Goal: Information Seeking & Learning: Learn about a topic

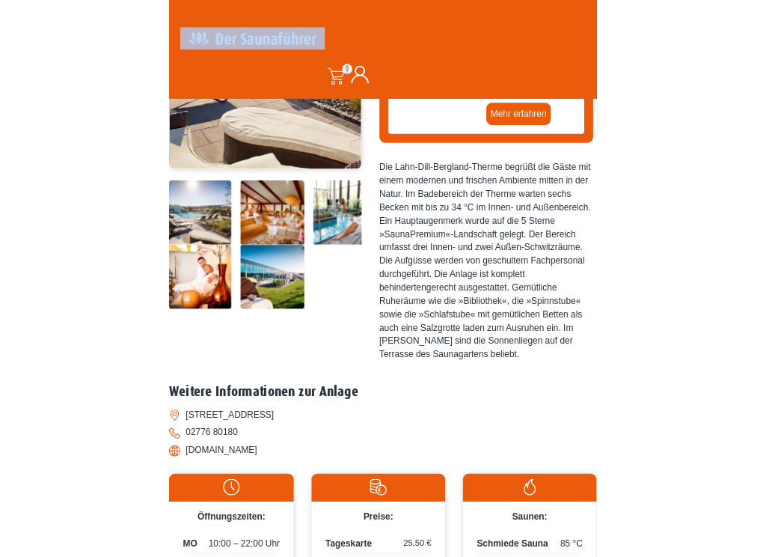
scroll to position [428, 0]
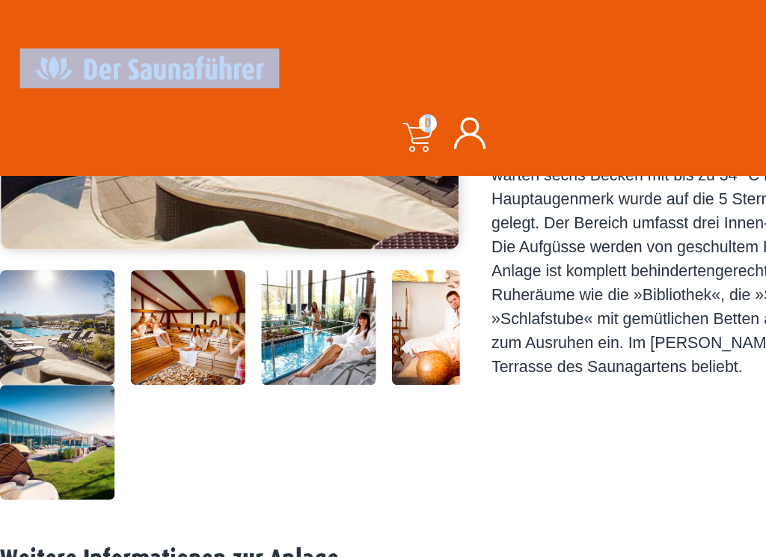
click at [43, 289] on img at bounding box center [43, 246] width 86 height 86
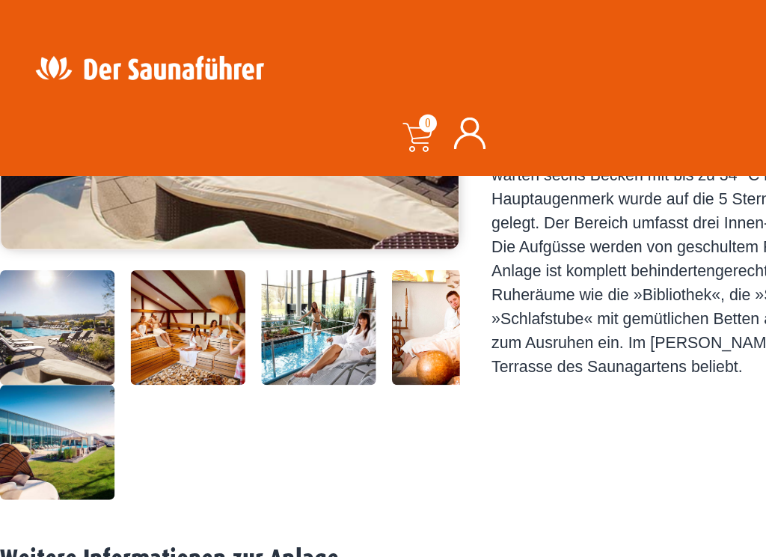
click at [128, 289] on img at bounding box center [141, 246] width 86 height 86
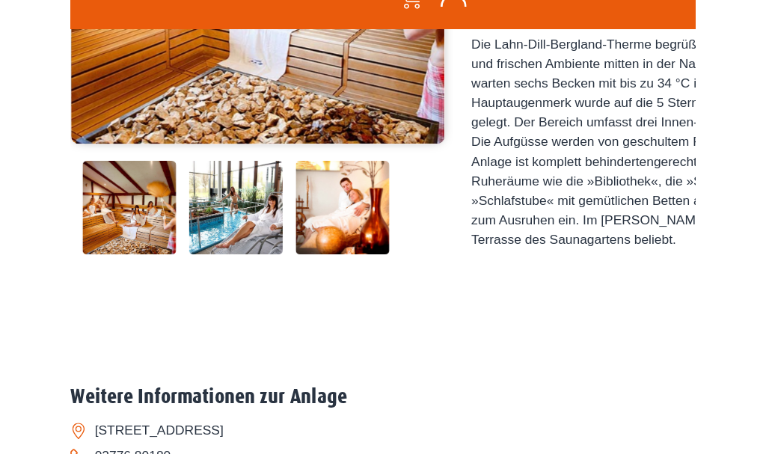
scroll to position [383, 0]
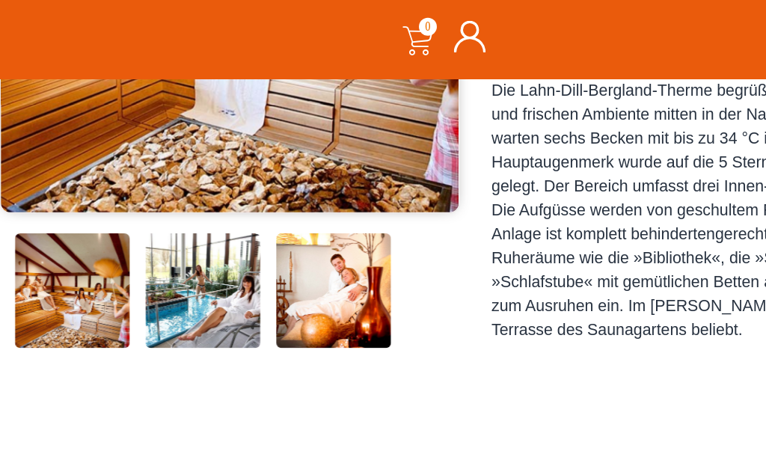
click at [172, 301] on img at bounding box center [152, 291] width 86 height 86
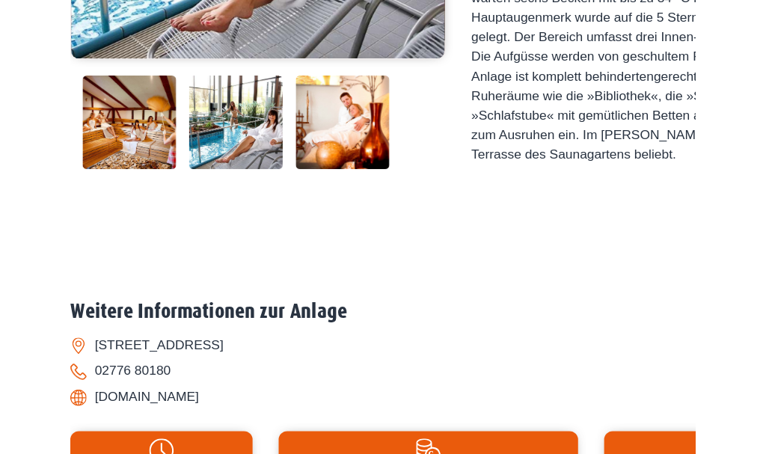
scroll to position [421, 0]
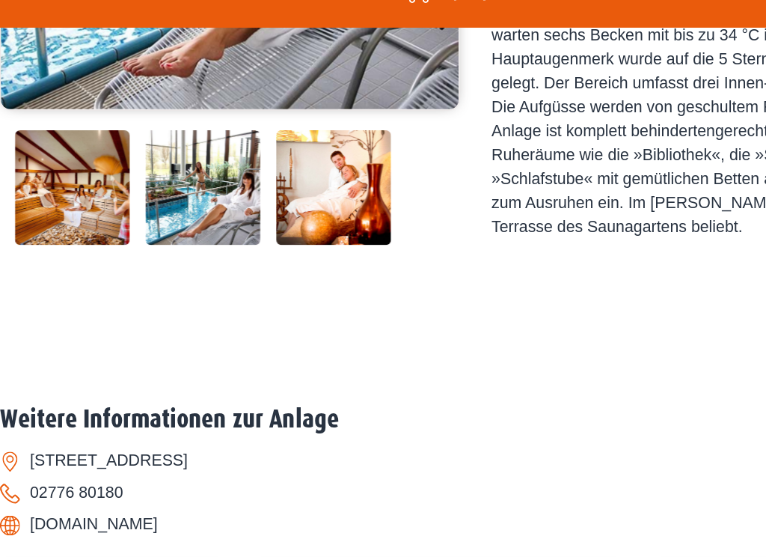
click at [258, 234] on img at bounding box center [250, 253] width 86 height 86
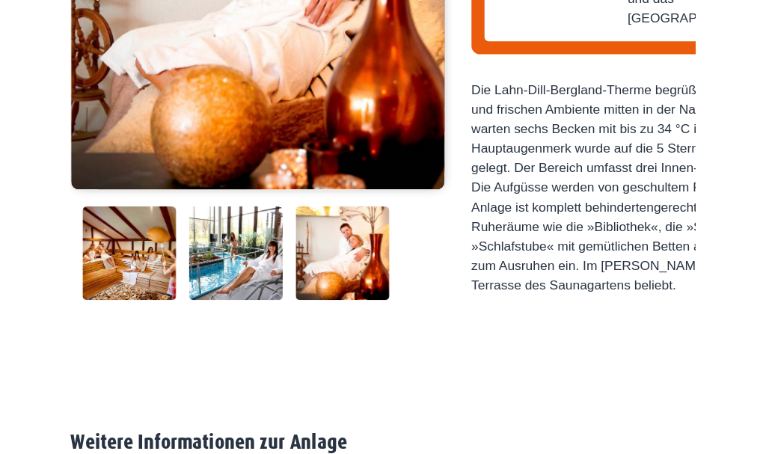
scroll to position [302, 0]
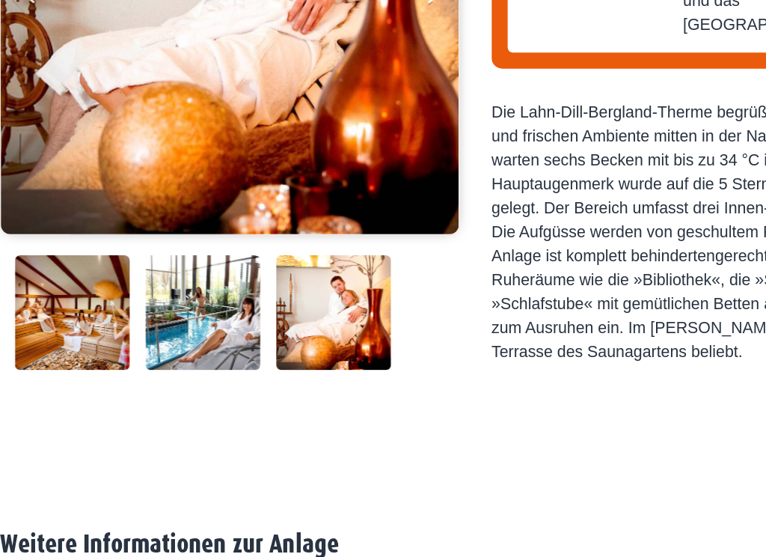
click at [46, 329] on img at bounding box center [54, 372] width 86 height 86
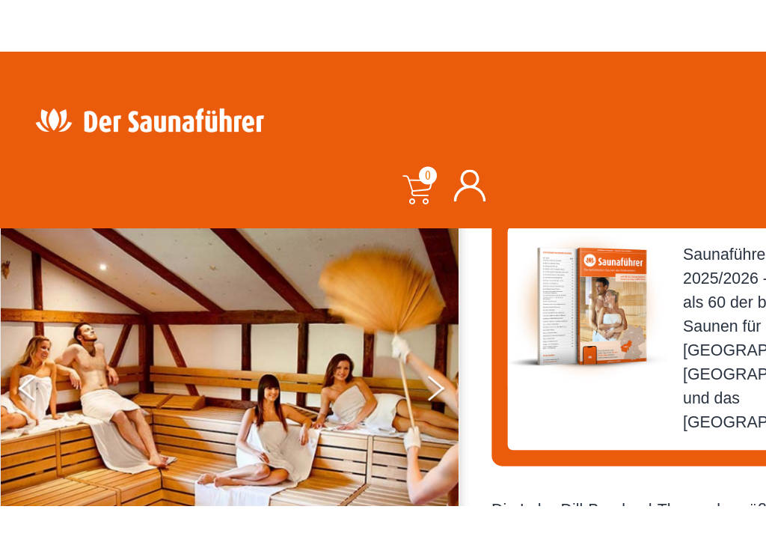
scroll to position [180, 0]
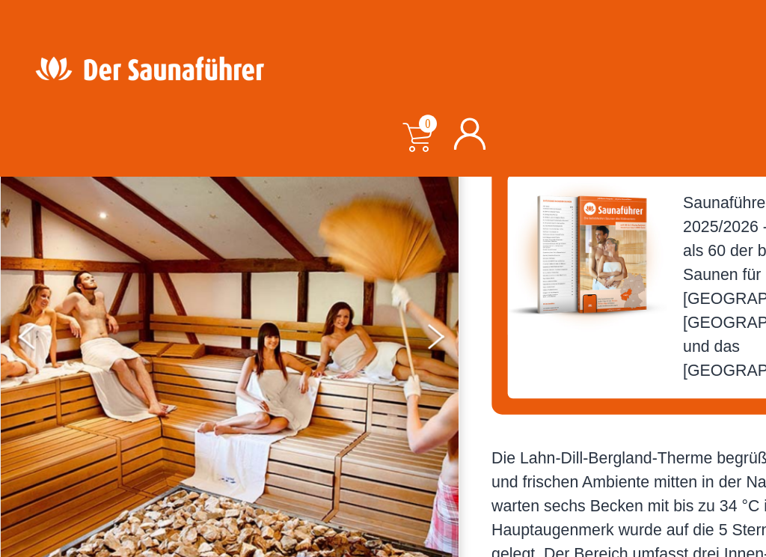
click at [330, 249] on button "Next" at bounding box center [336, 255] width 37 height 37
click at [329, 249] on icon "Next" at bounding box center [327, 248] width 13 height 10
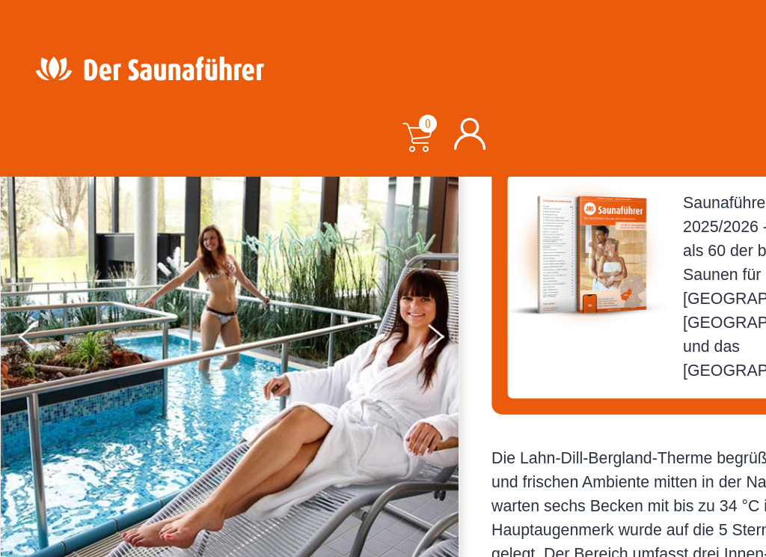
click at [329, 251] on button "Next" at bounding box center [336, 255] width 37 height 37
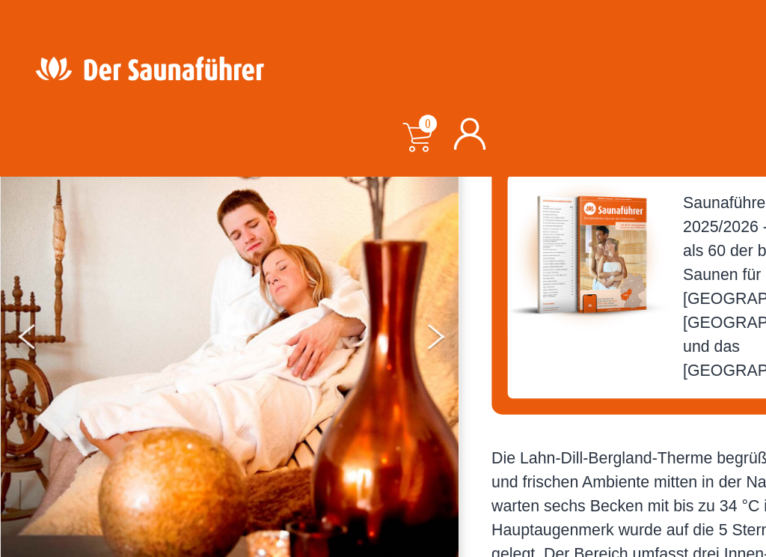
click at [326, 253] on button "Next" at bounding box center [336, 255] width 37 height 37
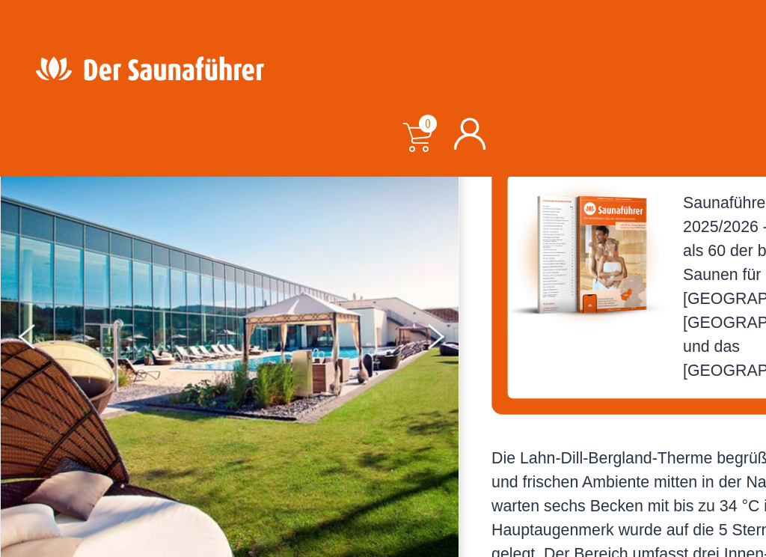
click at [325, 254] on button "Next" at bounding box center [336, 255] width 37 height 37
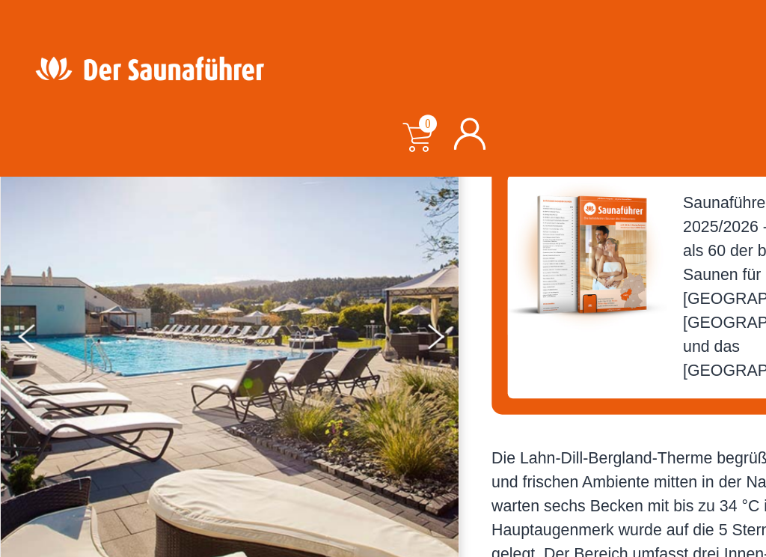
click at [326, 252] on button "Next" at bounding box center [336, 255] width 37 height 37
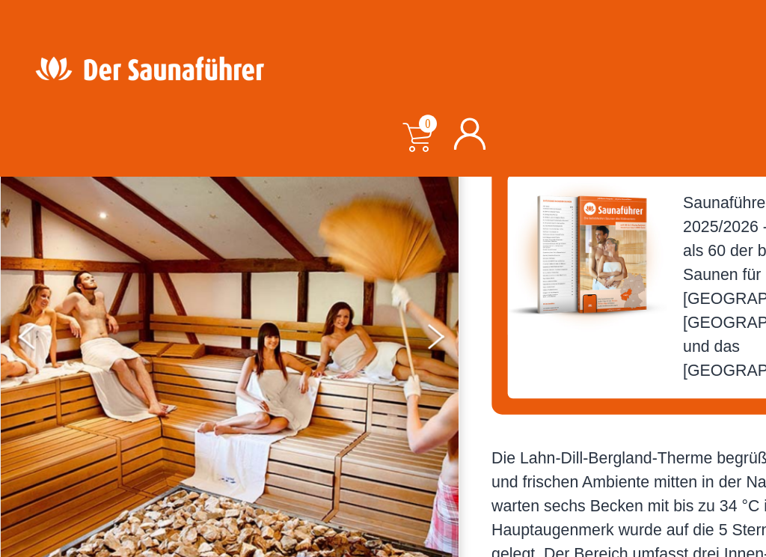
click at [324, 251] on button "Next" at bounding box center [336, 255] width 37 height 37
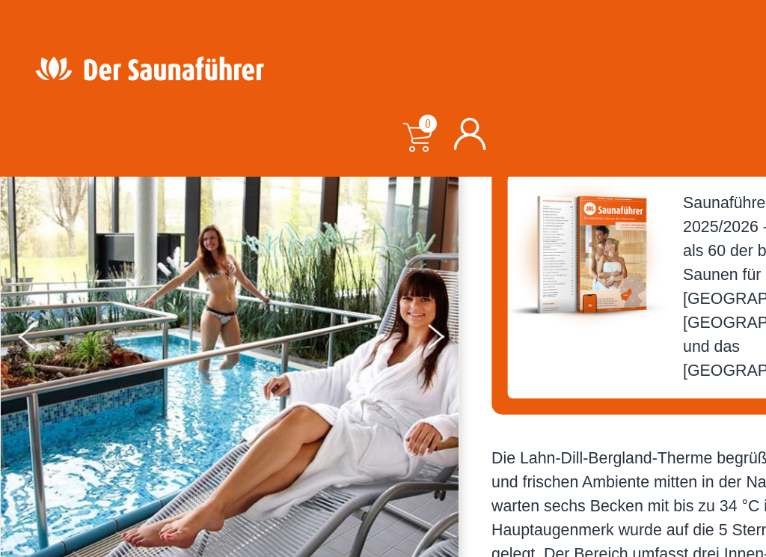
click at [18, 241] on button "Previous" at bounding box center [32, 255] width 37 height 37
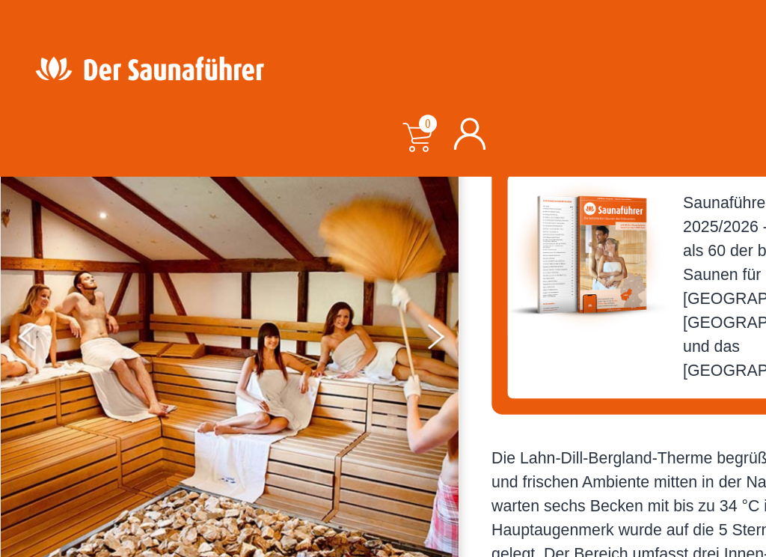
click at [327, 252] on button "Next" at bounding box center [336, 255] width 37 height 37
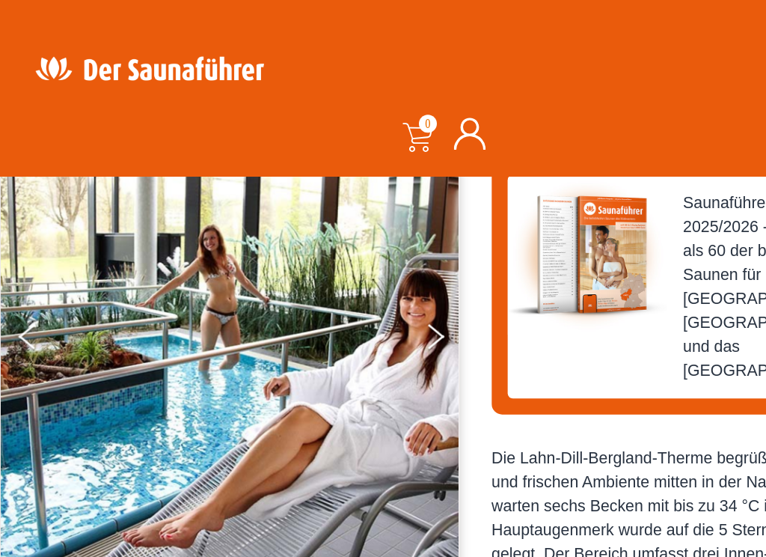
click at [328, 249] on icon "Next" at bounding box center [327, 248] width 13 height 10
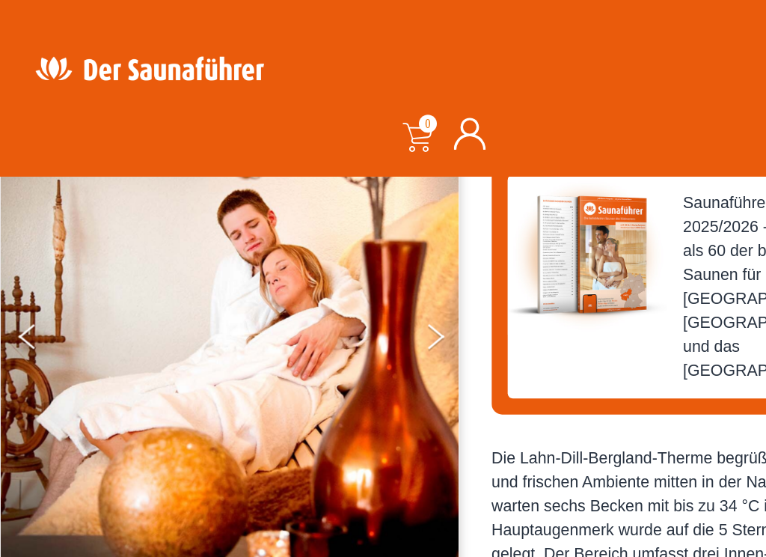
click at [330, 250] on icon "Next" at bounding box center [327, 248] width 13 height 10
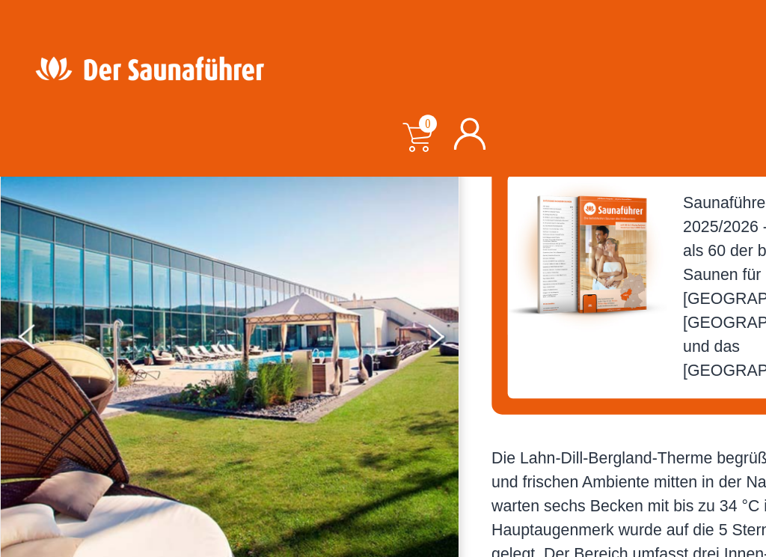
click at [326, 249] on button "Next" at bounding box center [336, 255] width 37 height 37
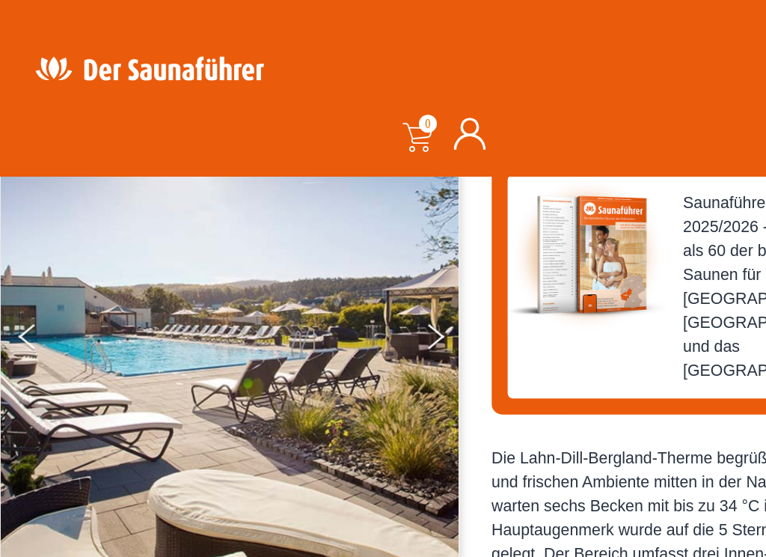
click at [324, 250] on button "Next" at bounding box center [336, 255] width 37 height 37
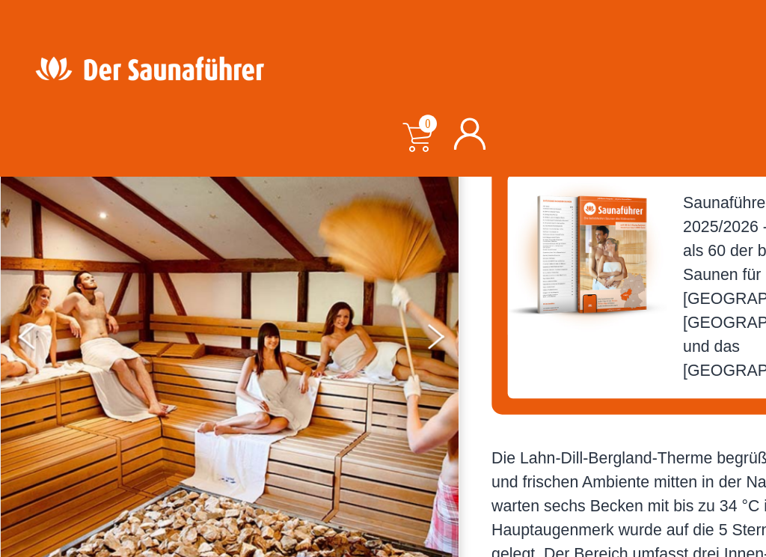
click at [320, 251] on button "Next" at bounding box center [336, 255] width 37 height 37
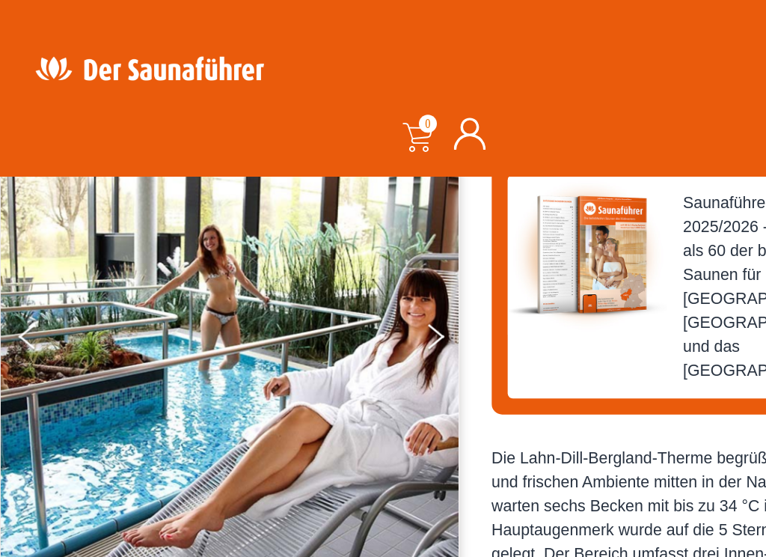
click at [322, 249] on button "Next" at bounding box center [336, 255] width 37 height 37
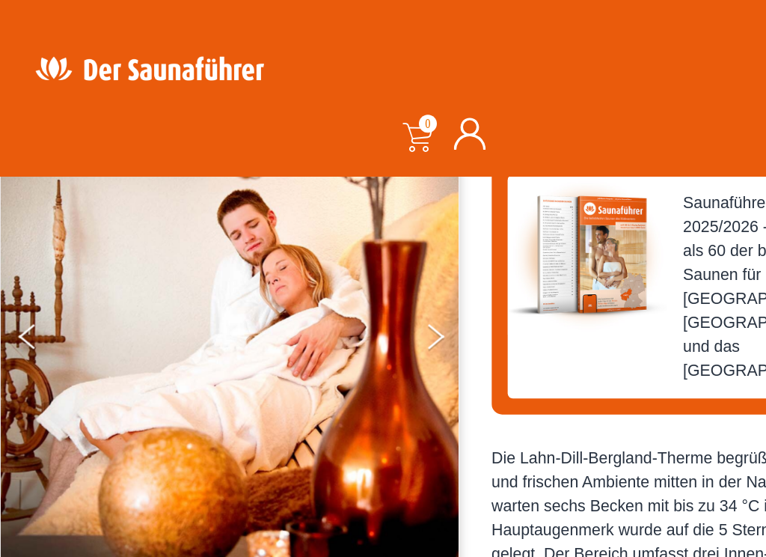
click at [320, 254] on button "Next" at bounding box center [336, 255] width 37 height 37
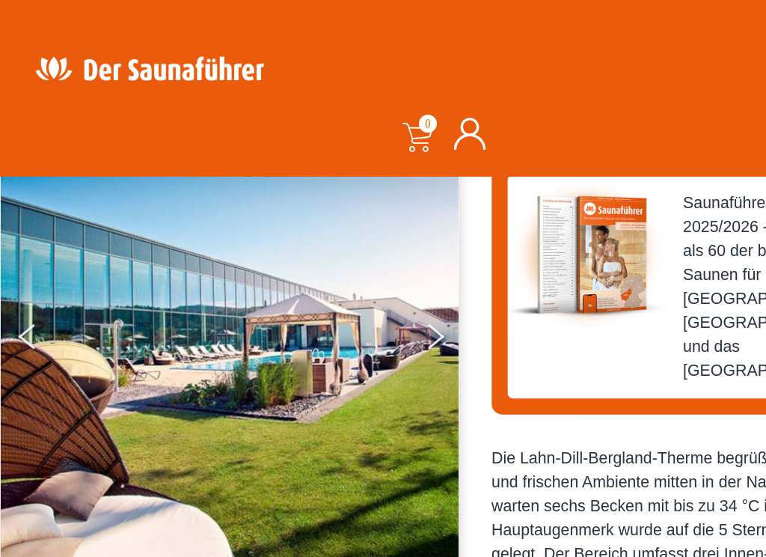
click at [319, 252] on button "Next" at bounding box center [336, 255] width 37 height 37
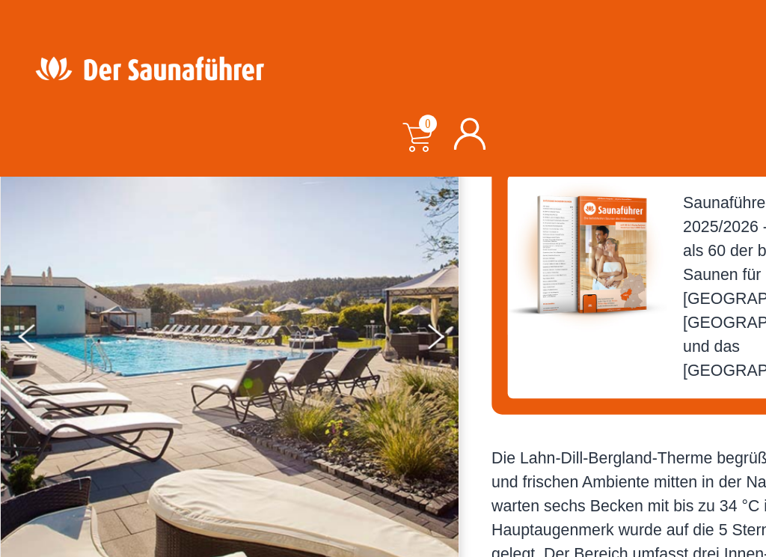
click at [323, 250] on button "Next" at bounding box center [336, 255] width 37 height 37
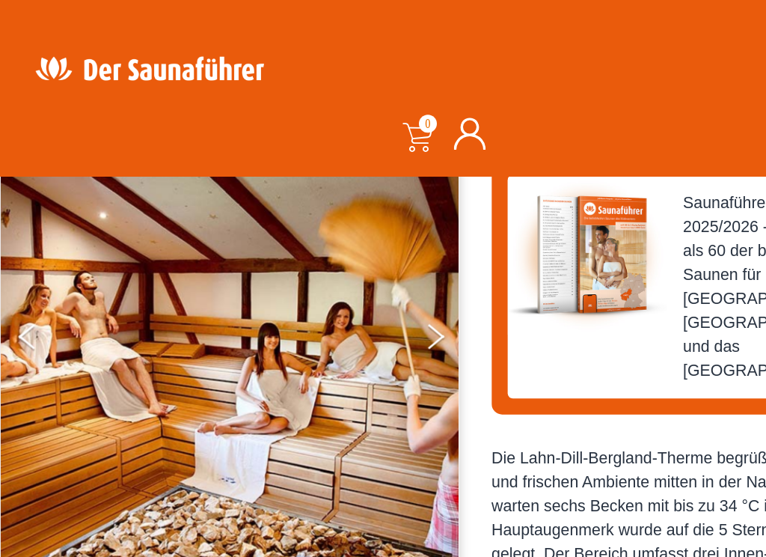
click at [317, 257] on img at bounding box center [173, 251] width 344 height 367
click at [320, 251] on button "Next" at bounding box center [336, 255] width 37 height 37
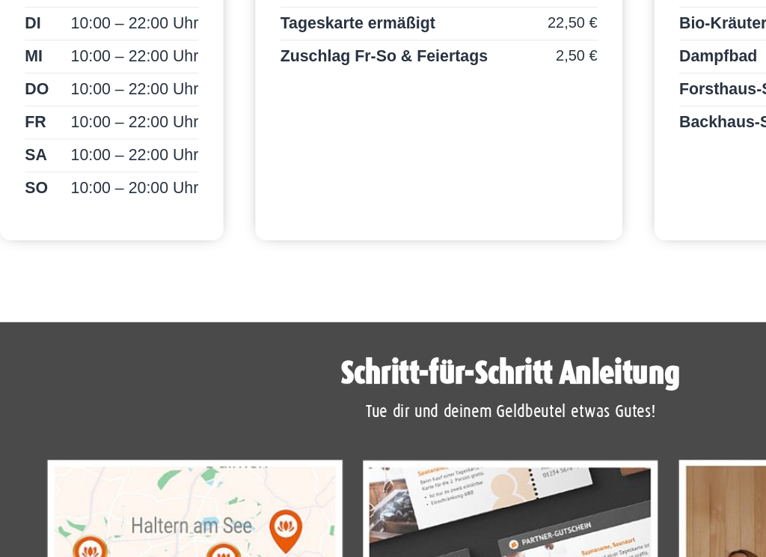
scroll to position [922, 0]
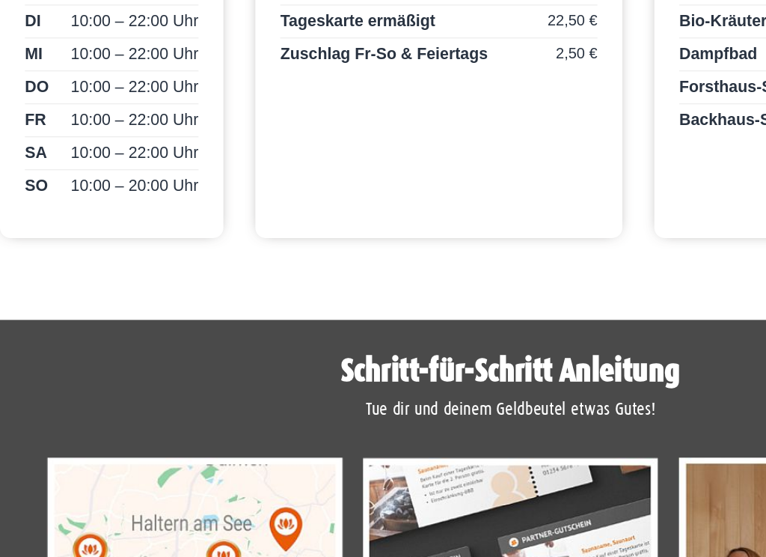
click at [345, 65] on img at bounding box center [329, 54] width 260 height 22
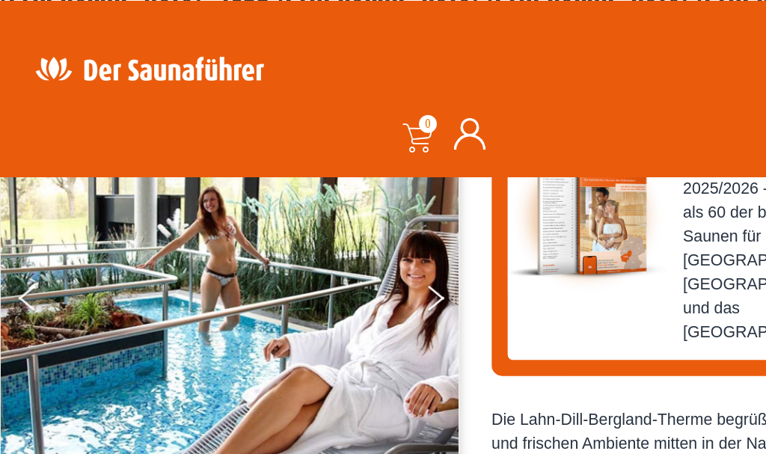
scroll to position [202, 0]
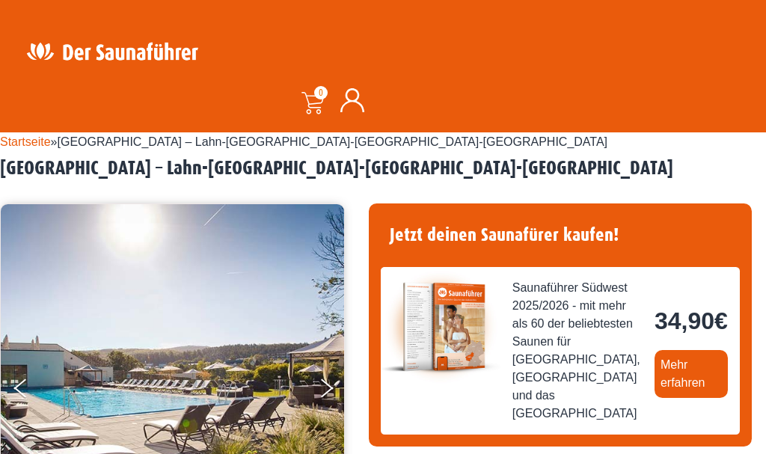
scroll to position [32, 0]
